Goal: Transaction & Acquisition: Purchase product/service

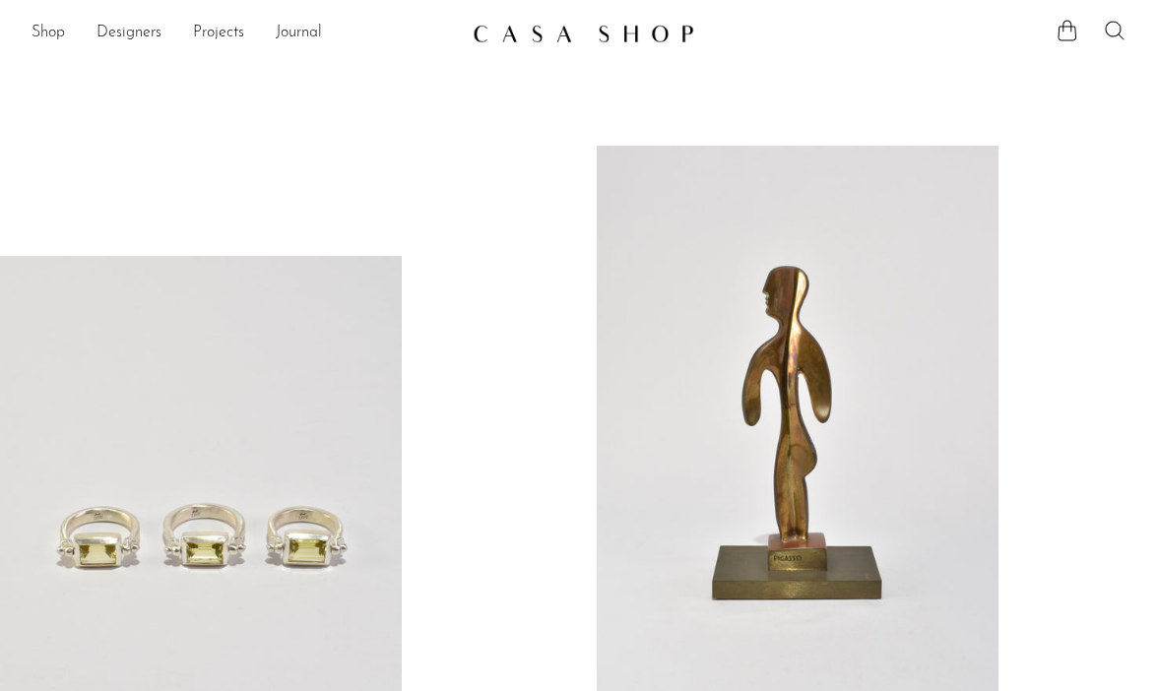
click at [1112, 33] on icon at bounding box center [1114, 31] width 24 height 24
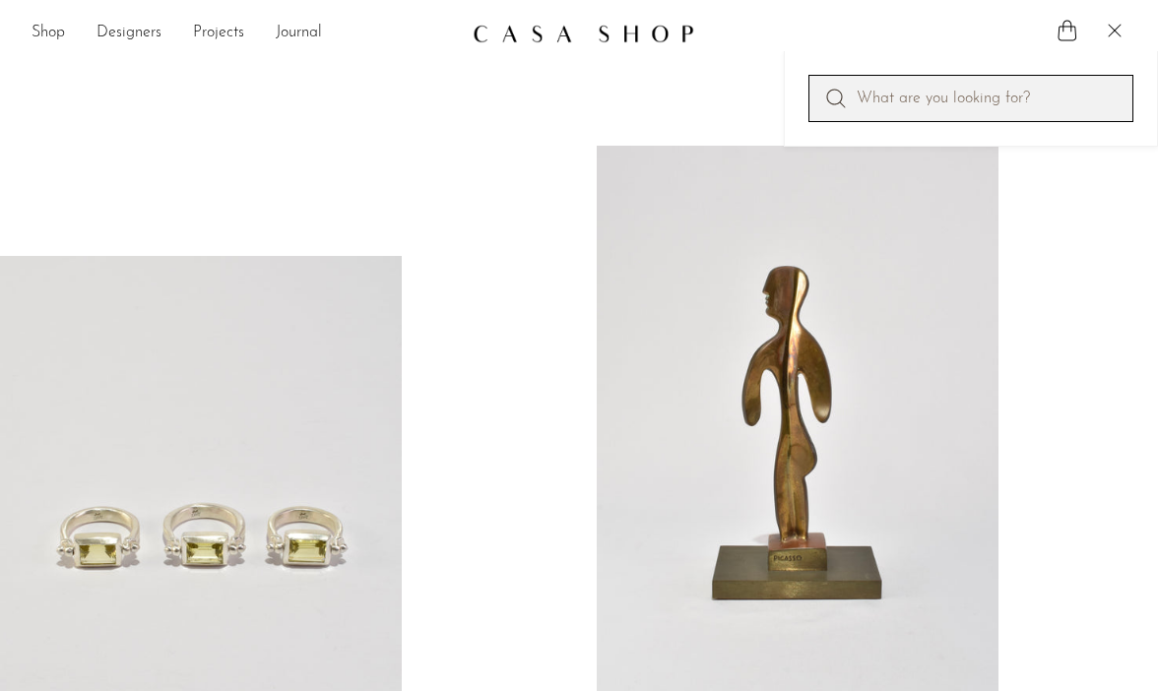
paste input "Twist Collar Necklace"
type input "Twist Collar Necklace"
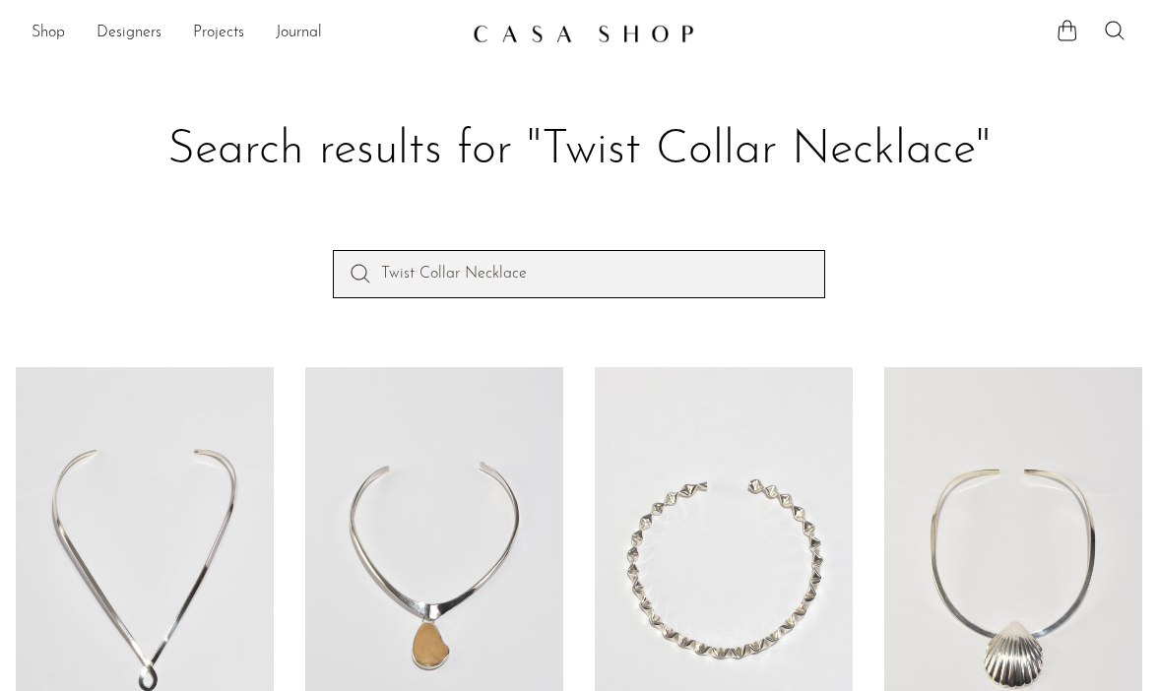
drag, startPoint x: 557, startPoint y: 286, endPoint x: 195, endPoint y: 119, distance: 399.0
type input "spiral multi stone earrings"
